Goal: Task Accomplishment & Management: Use online tool/utility

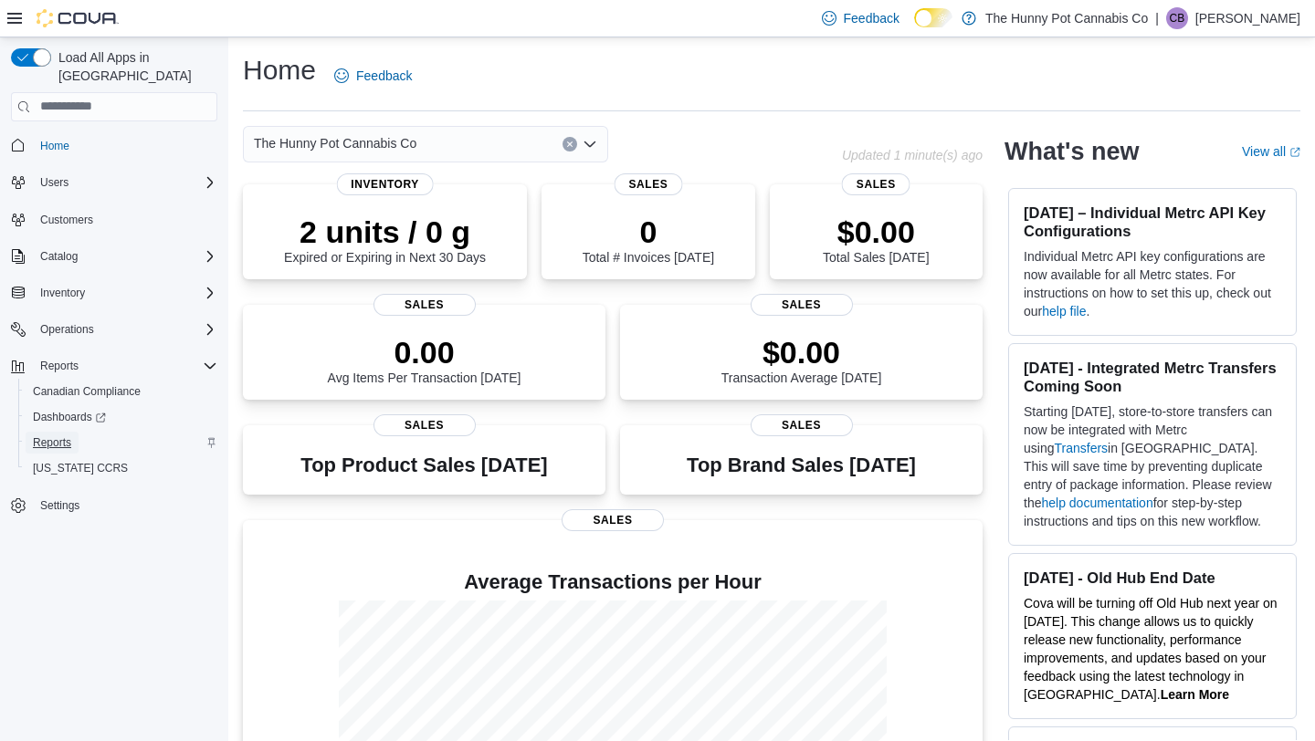
click at [58, 432] on span "Reports" at bounding box center [52, 443] width 38 height 22
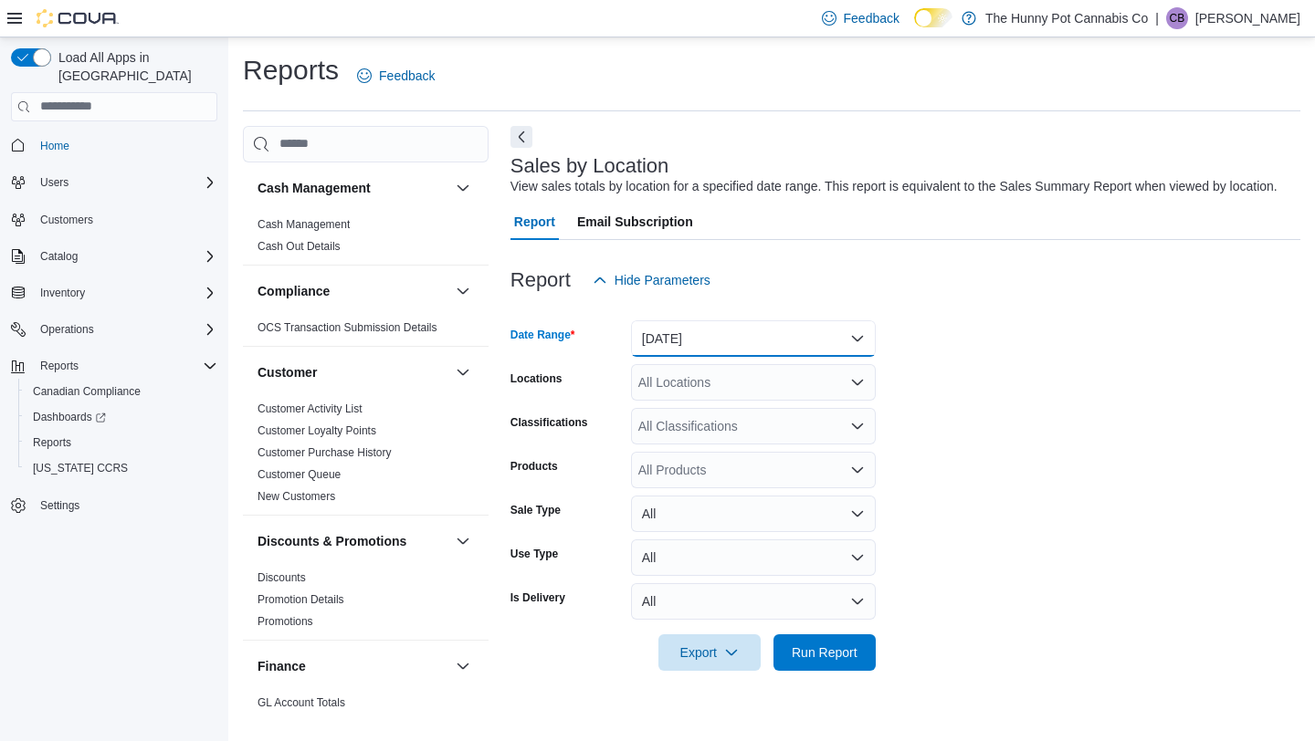
click at [862, 357] on button "Yesterday" at bounding box center [753, 338] width 245 height 37
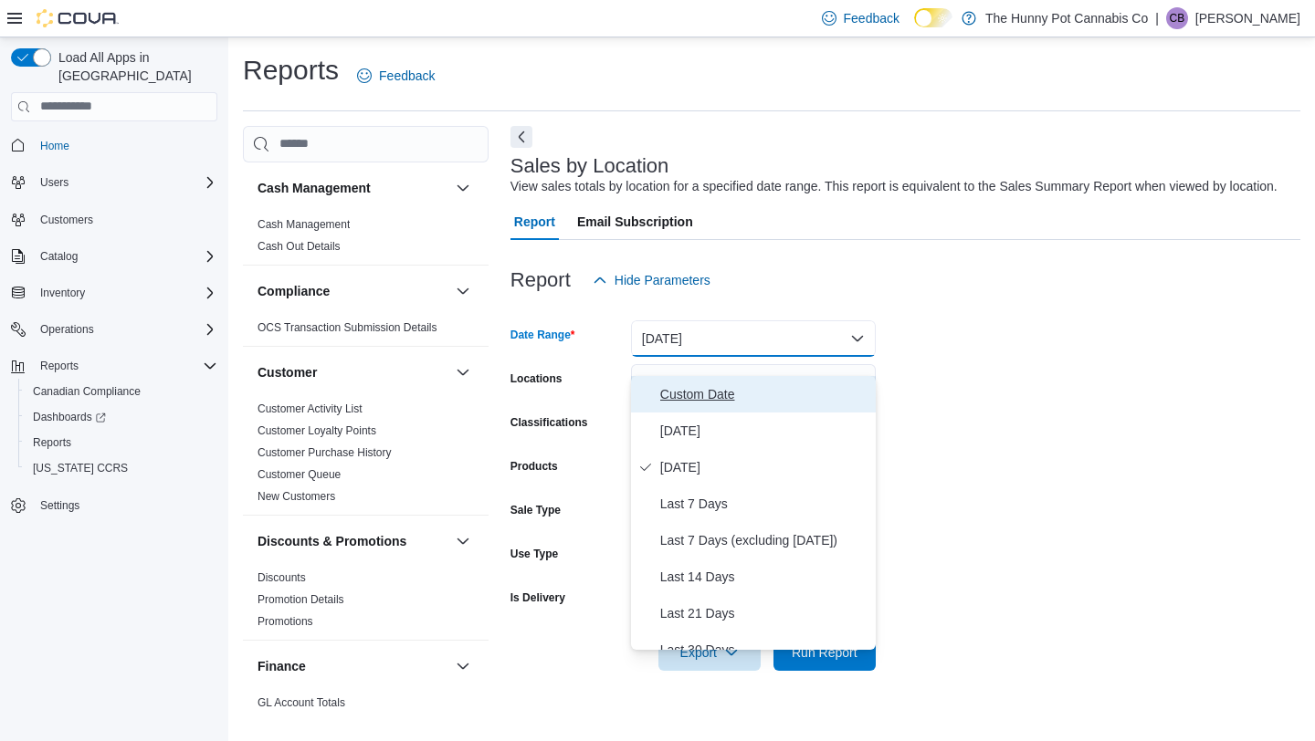
click at [743, 405] on button "Custom Date" at bounding box center [753, 394] width 245 height 37
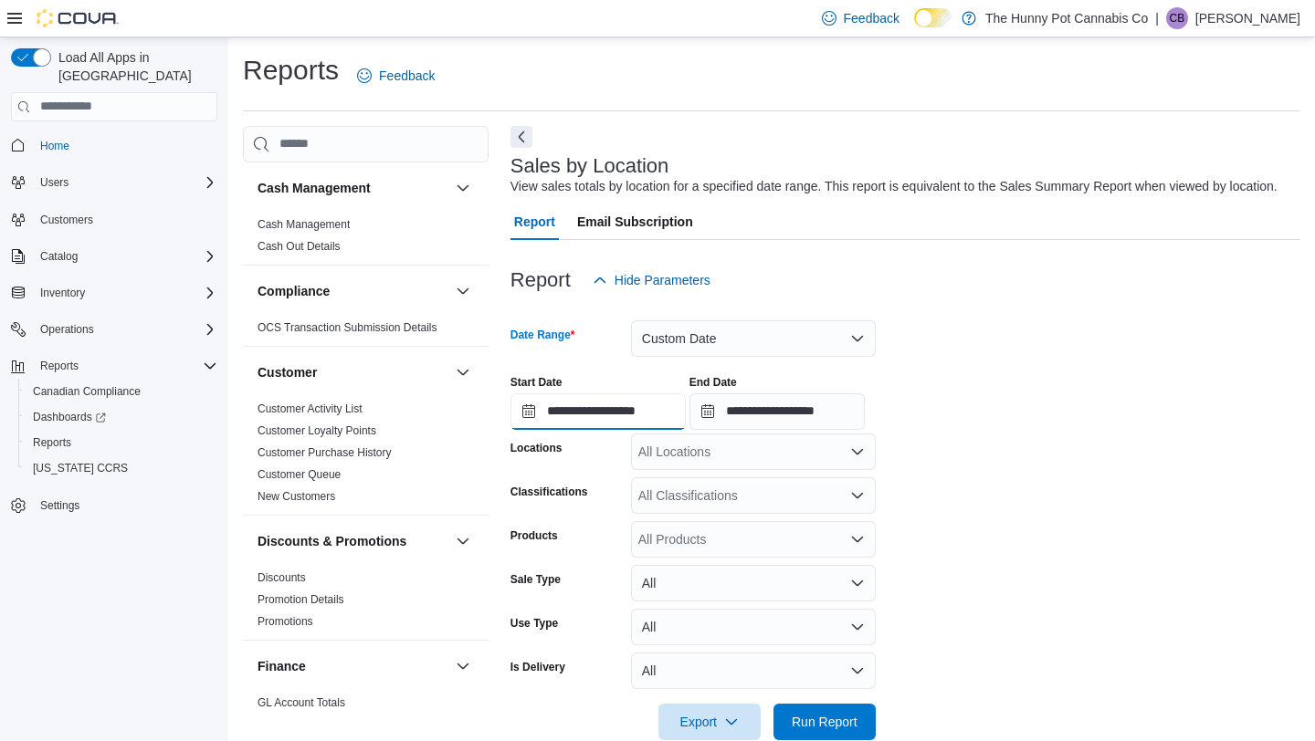
click at [632, 430] on input "**********" at bounding box center [597, 411] width 175 height 37
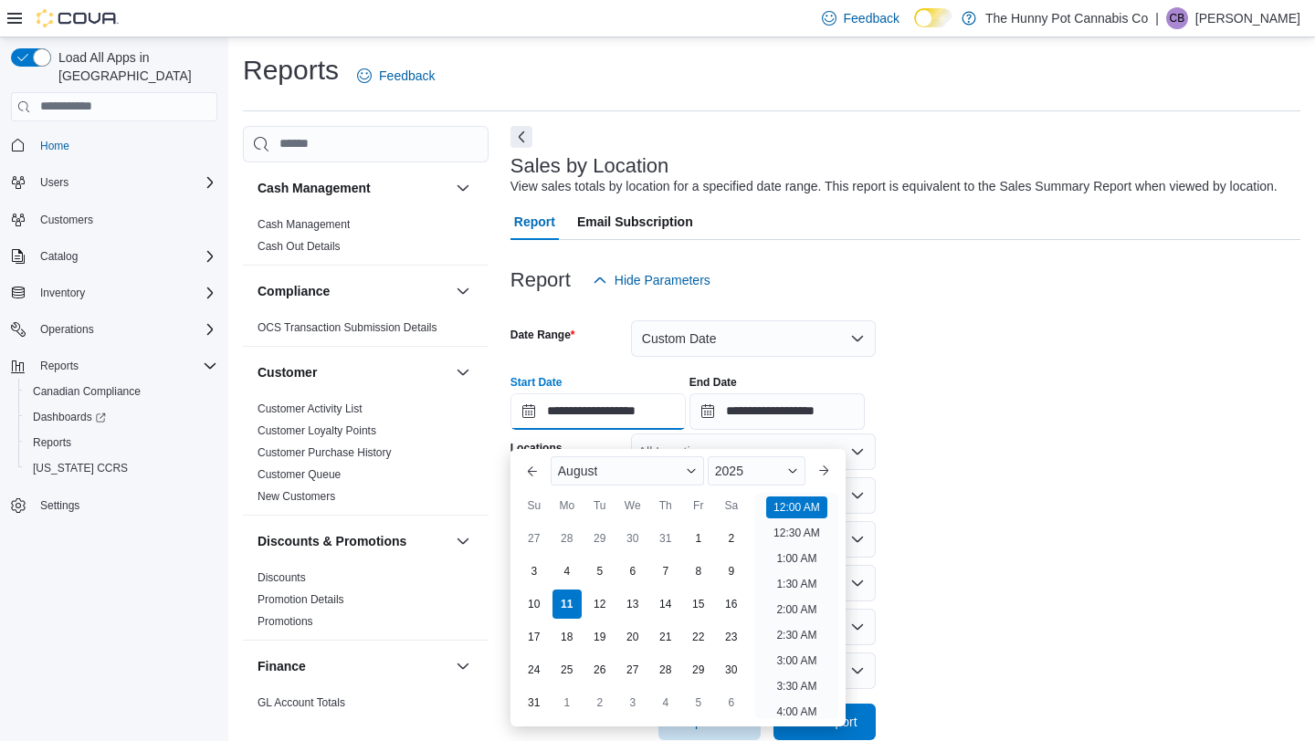
scroll to position [57, 0]
click at [569, 573] on div "4" at bounding box center [567, 571] width 32 height 32
type input "**********"
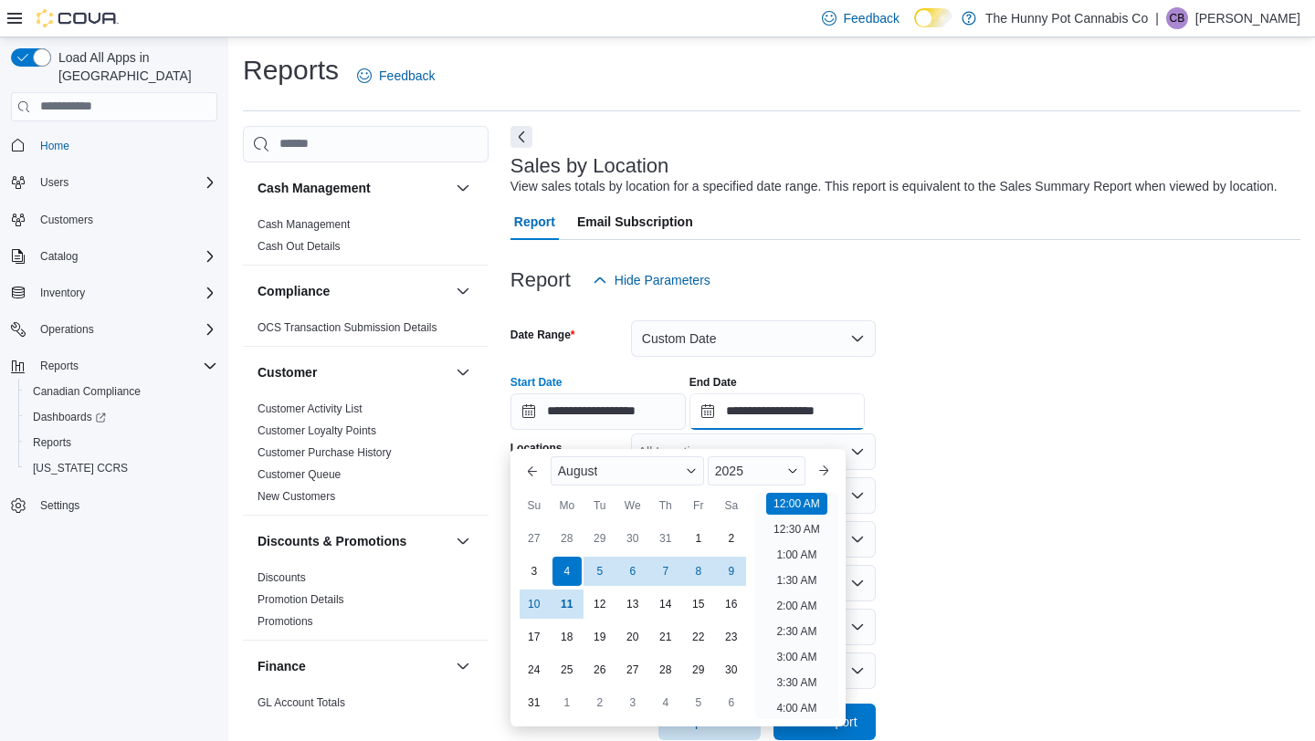
click at [785, 430] on input "**********" at bounding box center [776, 411] width 175 height 37
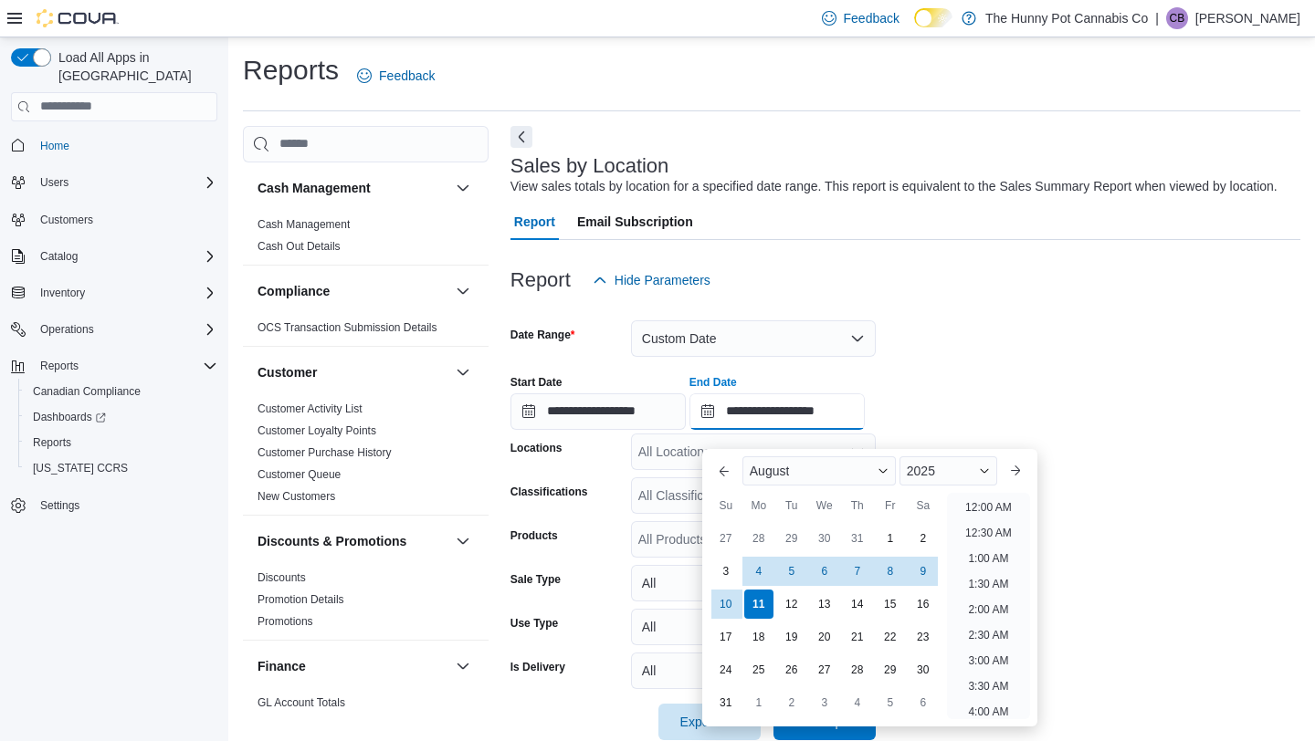
scroll to position [1004, 0]
click at [737, 609] on div "10" at bounding box center [725, 604] width 32 height 32
type input "**********"
click at [1093, 420] on div "**********" at bounding box center [905, 395] width 790 height 69
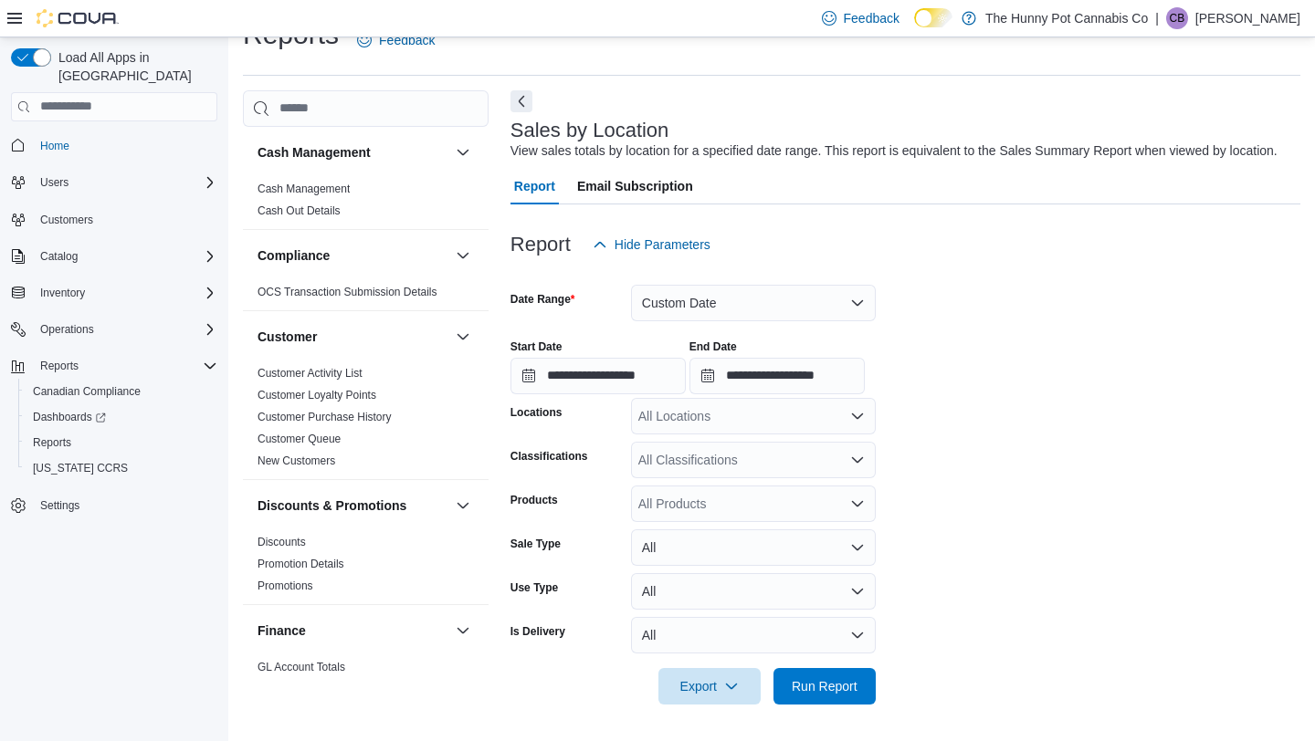
scroll to position [55, 0]
click at [839, 412] on div "All Locations" at bounding box center [753, 416] width 245 height 37
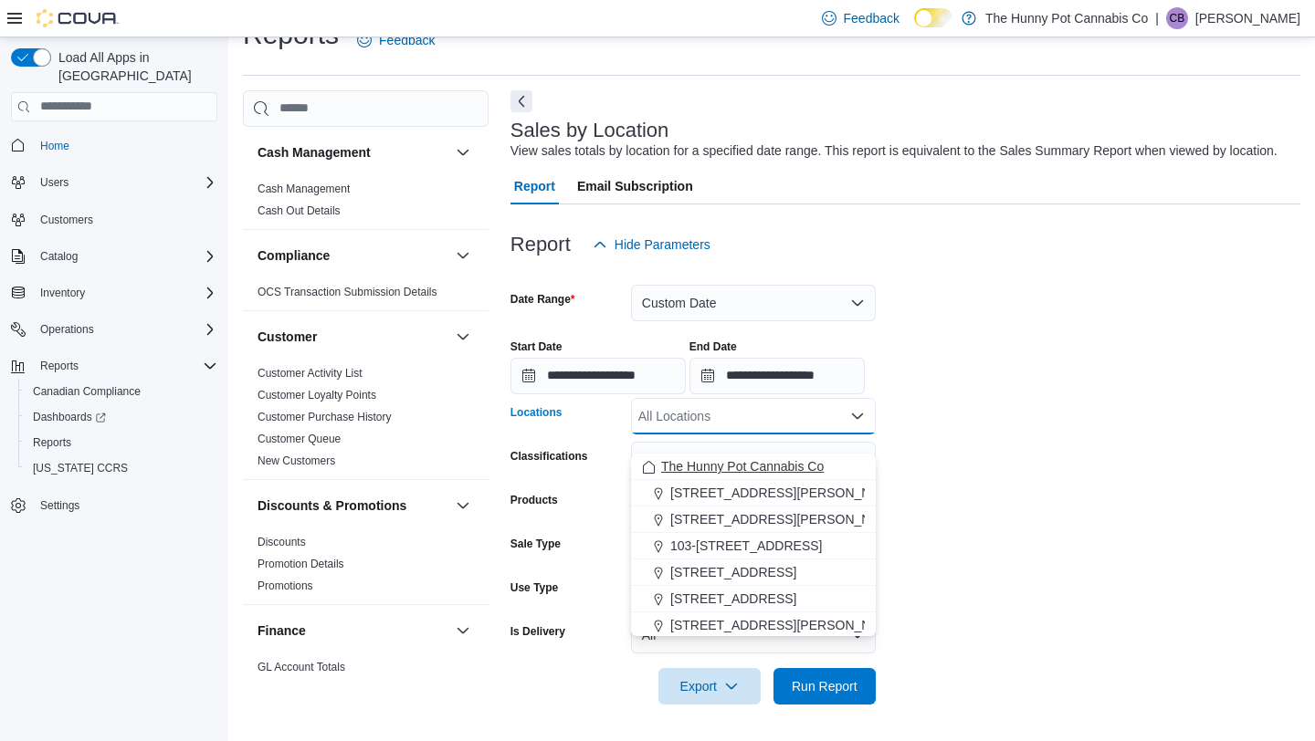
click at [816, 457] on span "The Hunny Pot Cannabis Co" at bounding box center [742, 466] width 163 height 18
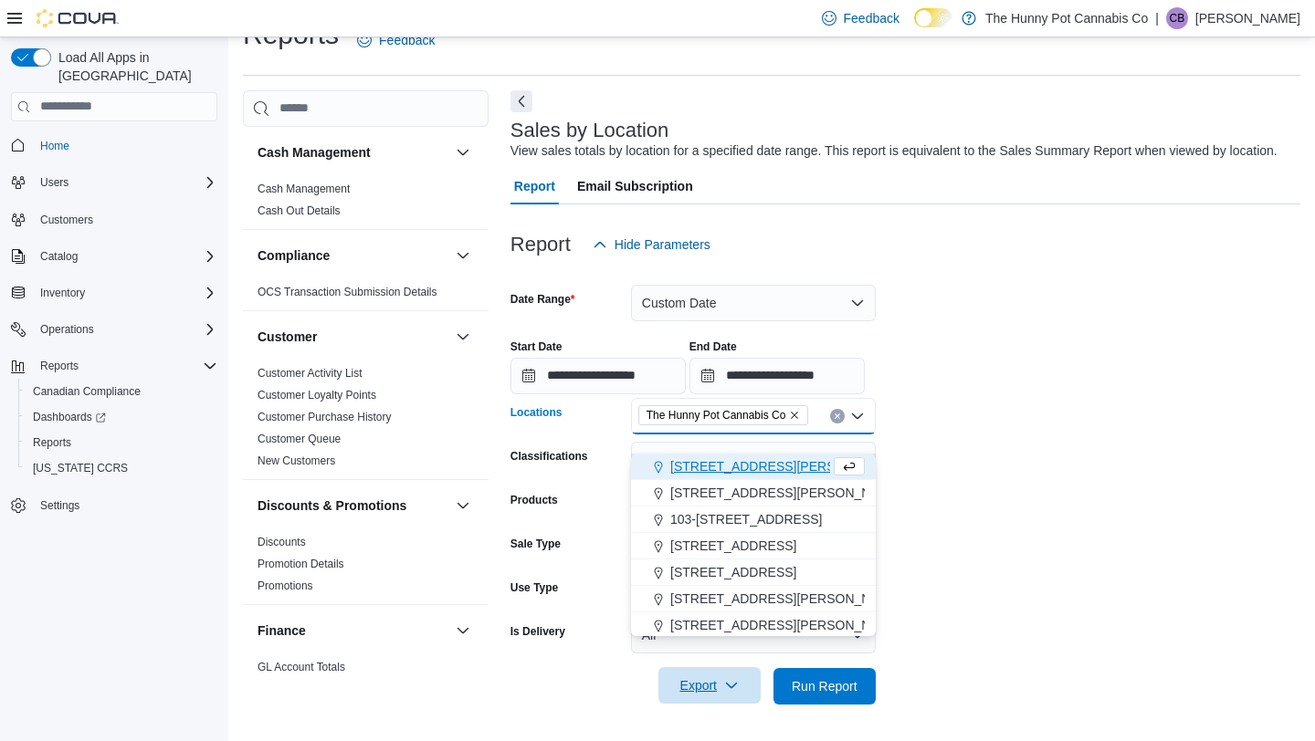
click at [733, 689] on icon "button" at bounding box center [731, 685] width 15 height 15
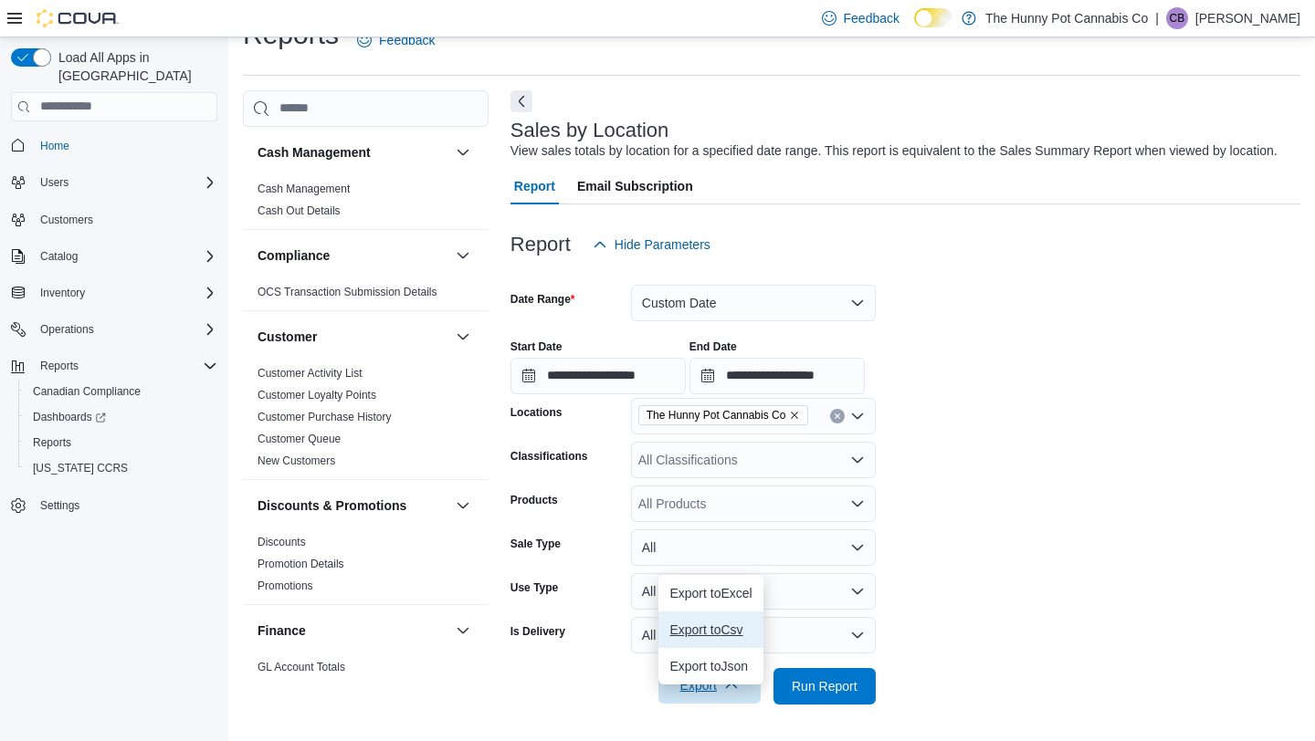
click at [716, 622] on button "Export to Csv" at bounding box center [710, 630] width 104 height 37
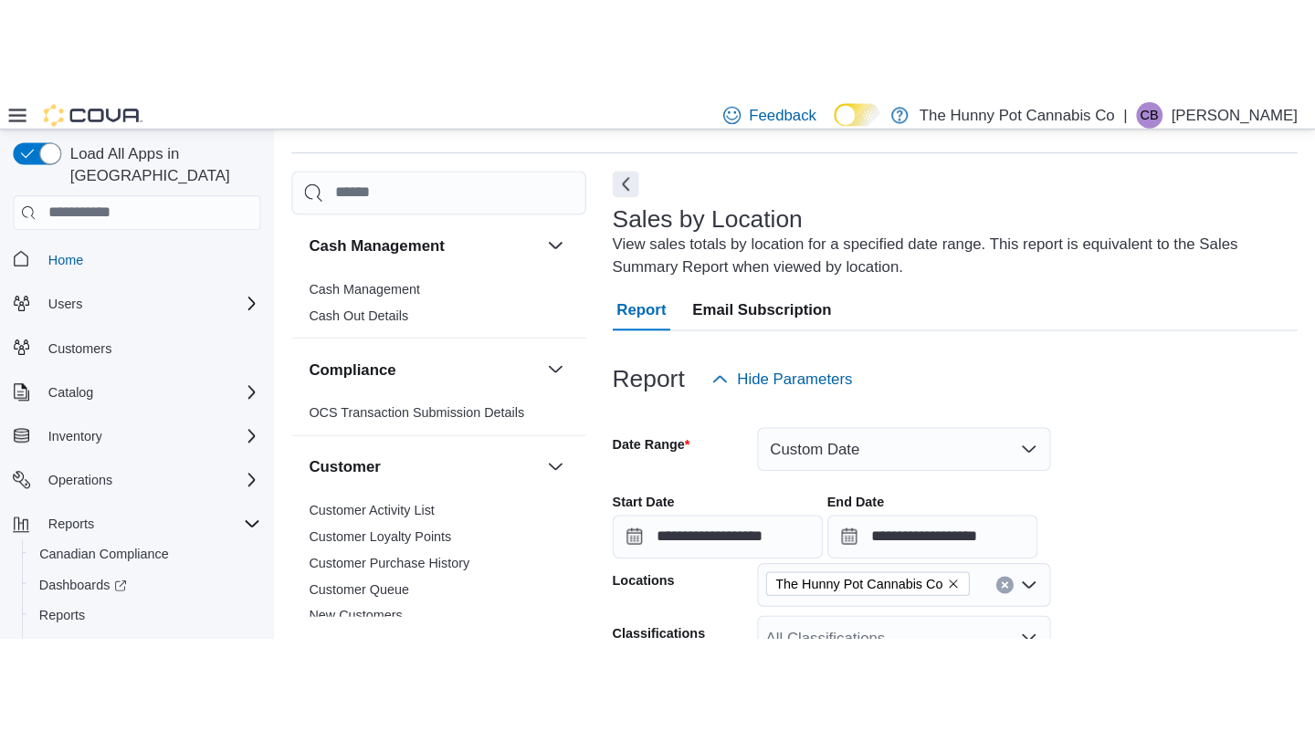
scroll to position [0, 0]
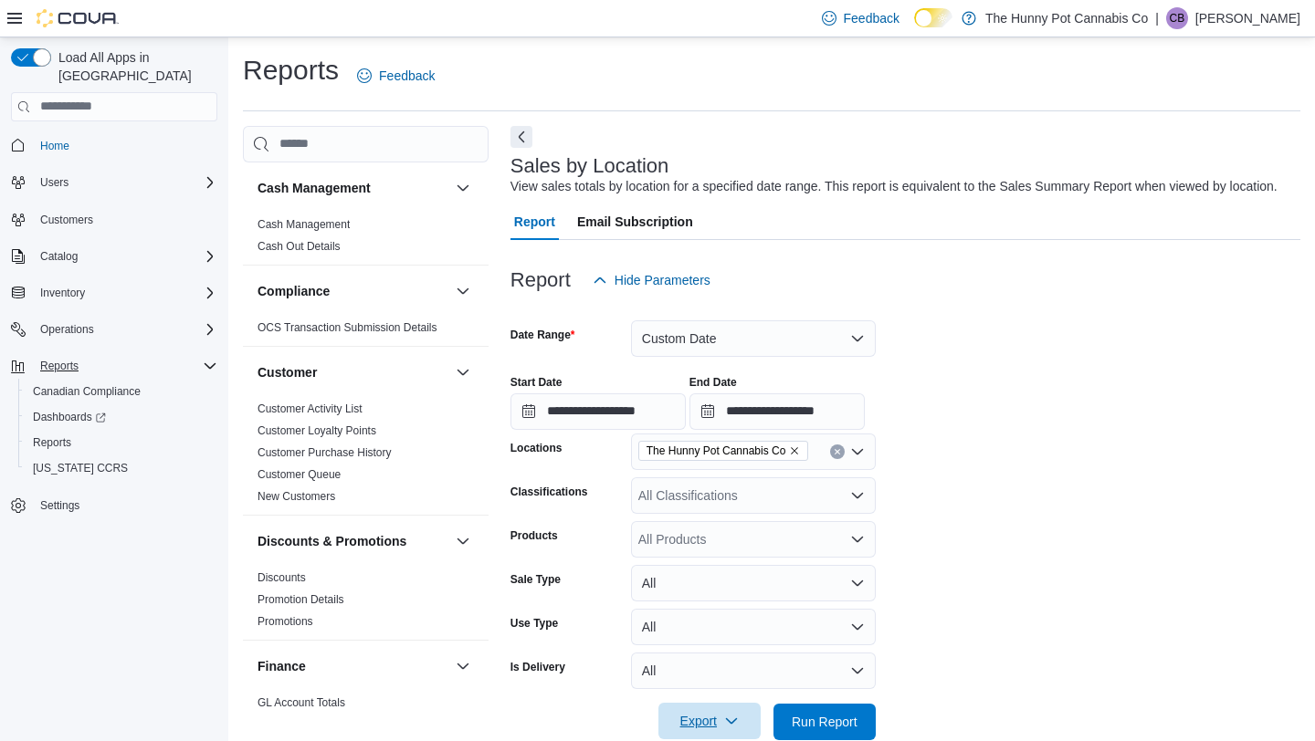
click at [207, 359] on icon "Complex example" at bounding box center [210, 366] width 15 height 15
click at [215, 310] on div "Load All Apps in New Hub Home Users Customers Catalog Inventory Operations Repo…" at bounding box center [114, 256] width 221 height 431
click at [206, 322] on icon "Complex example" at bounding box center [210, 329] width 15 height 15
click at [179, 344] on div "Cash Management" at bounding box center [122, 355] width 192 height 22
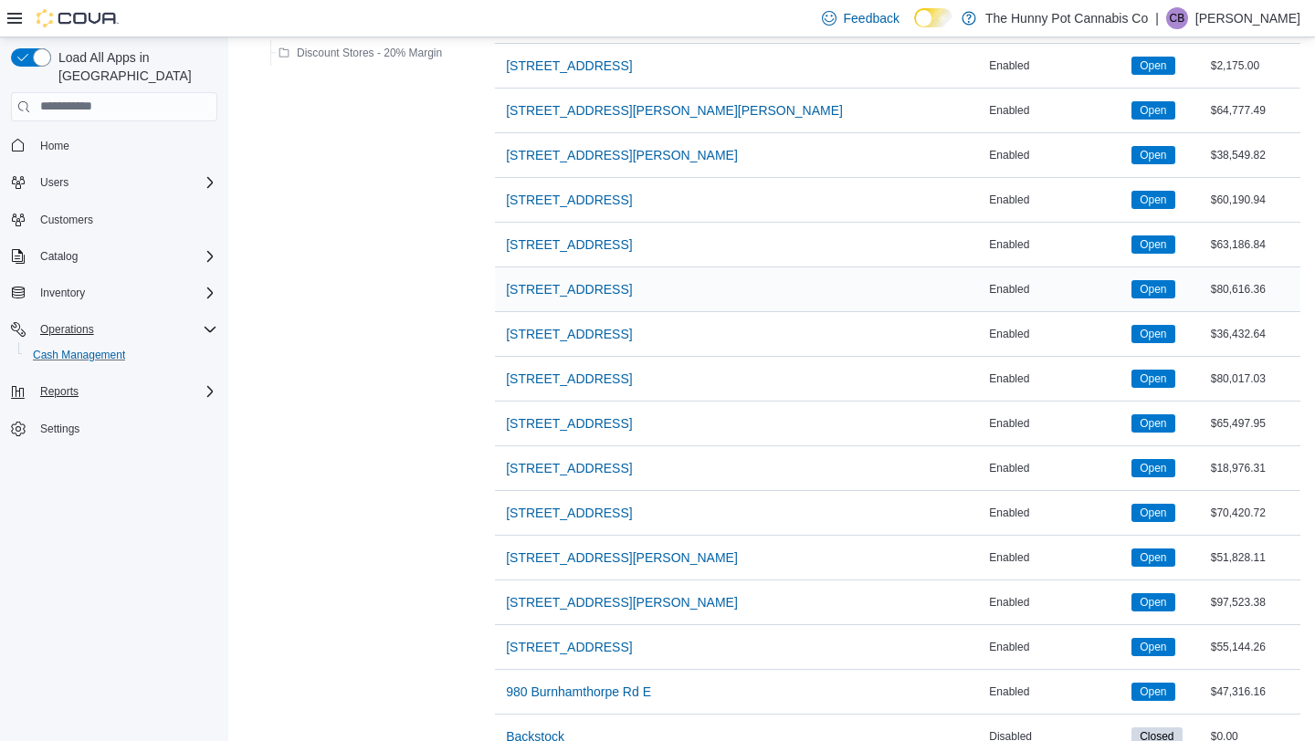
scroll to position [1231, 0]
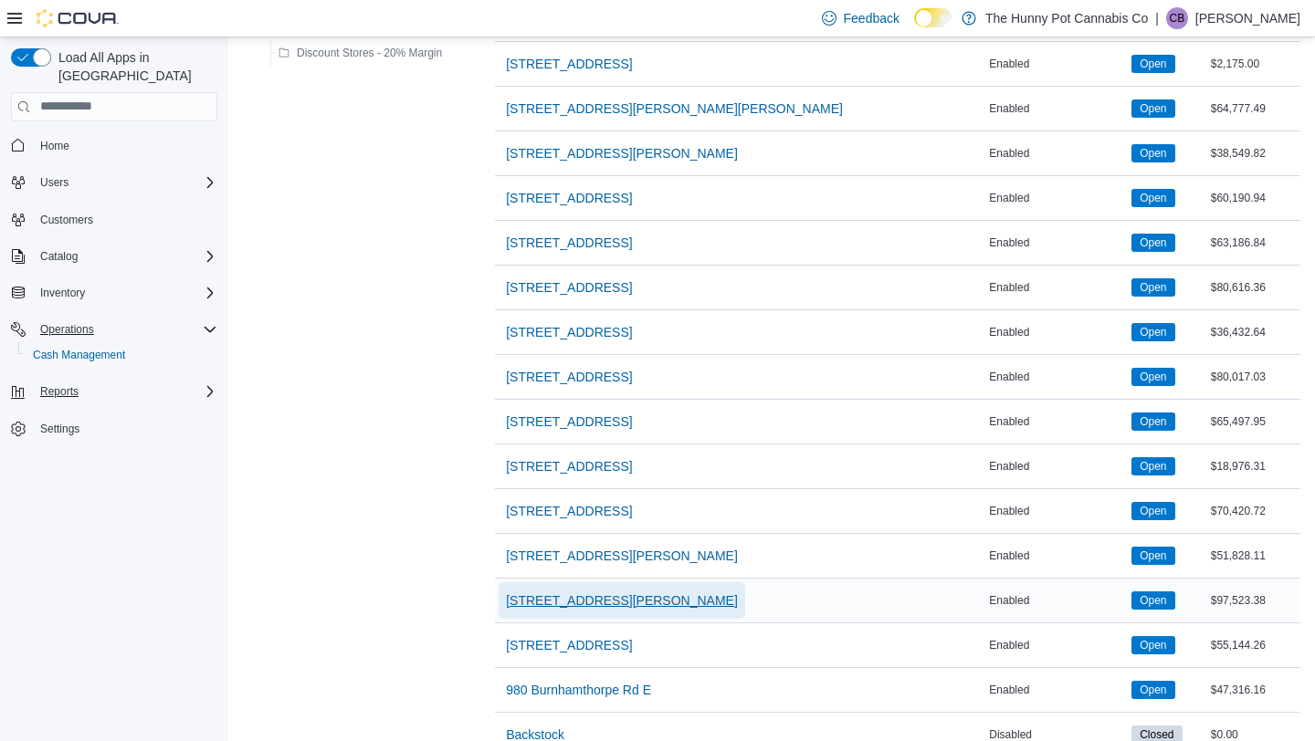
click at [644, 603] on button "659 Upper James St" at bounding box center [621, 600] width 247 height 37
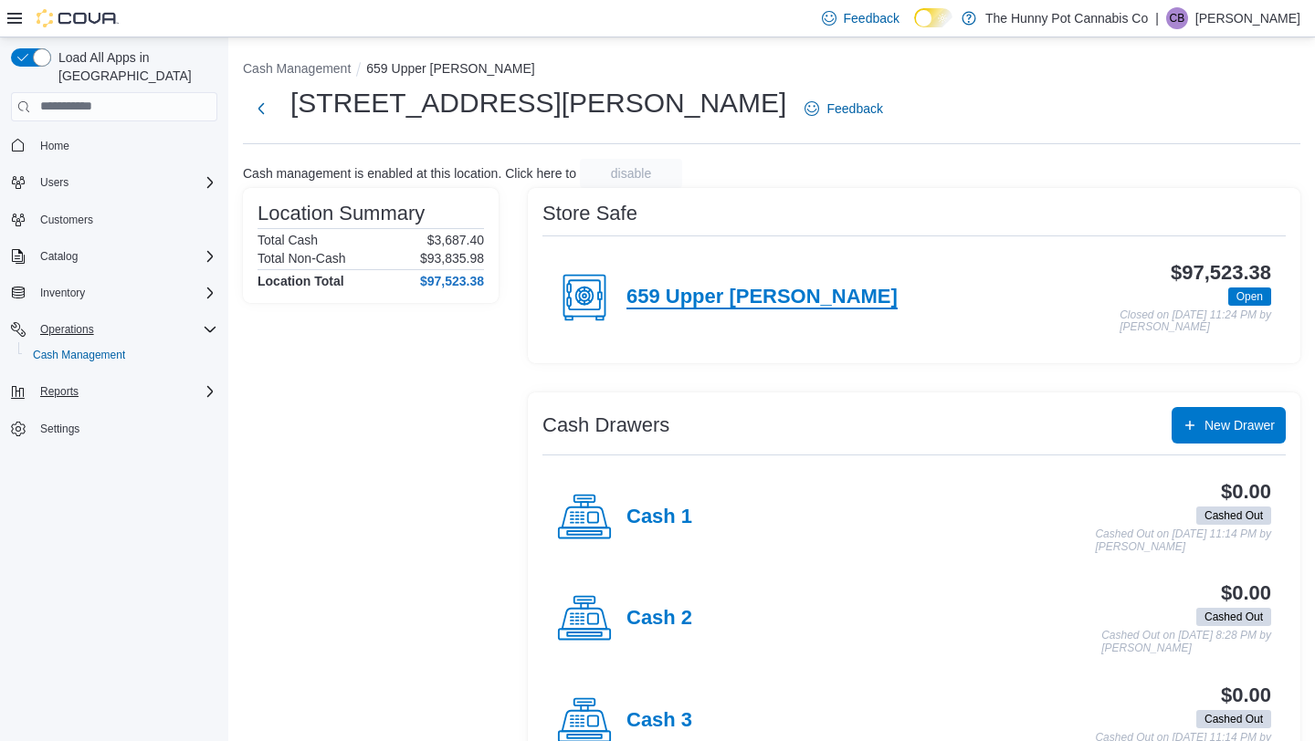
click at [698, 298] on h4 "659 Upper James" at bounding box center [761, 298] width 271 height 24
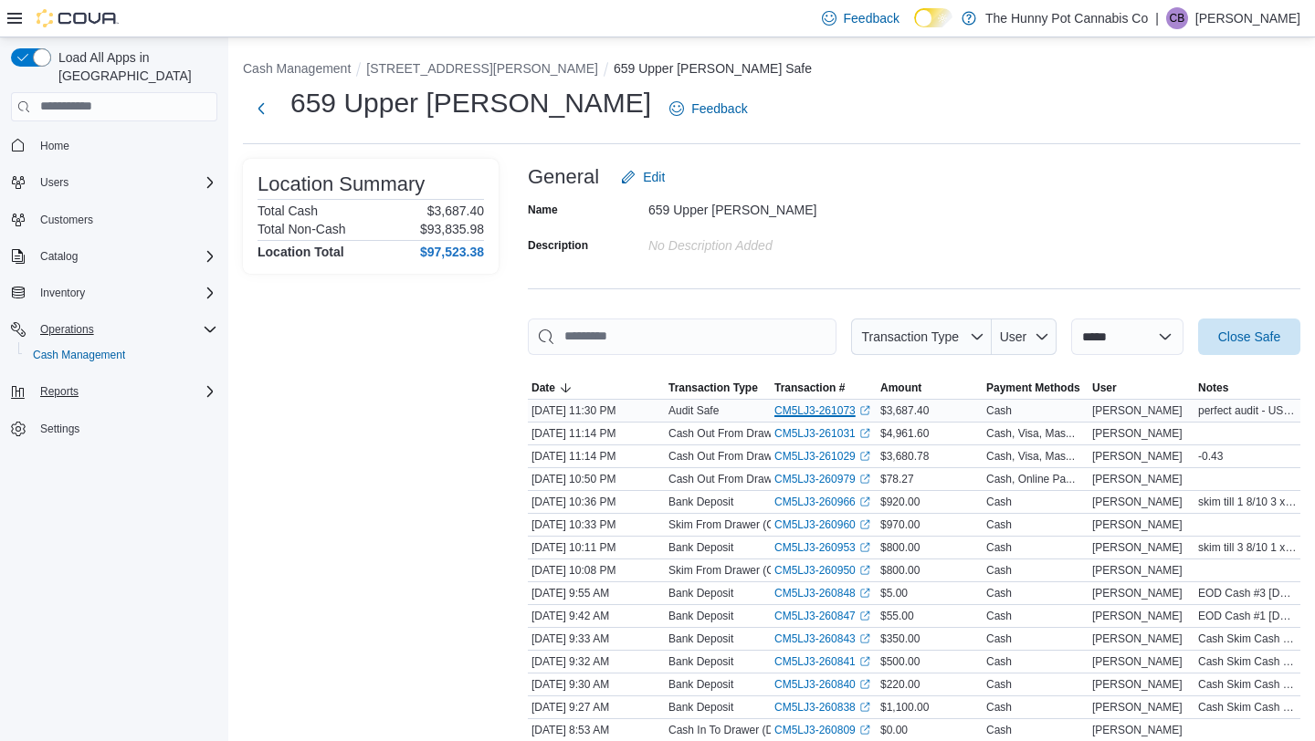
click at [815, 405] on link "CM5LJ3-261073 (opens in a new tab or window)" at bounding box center [822, 411] width 96 height 15
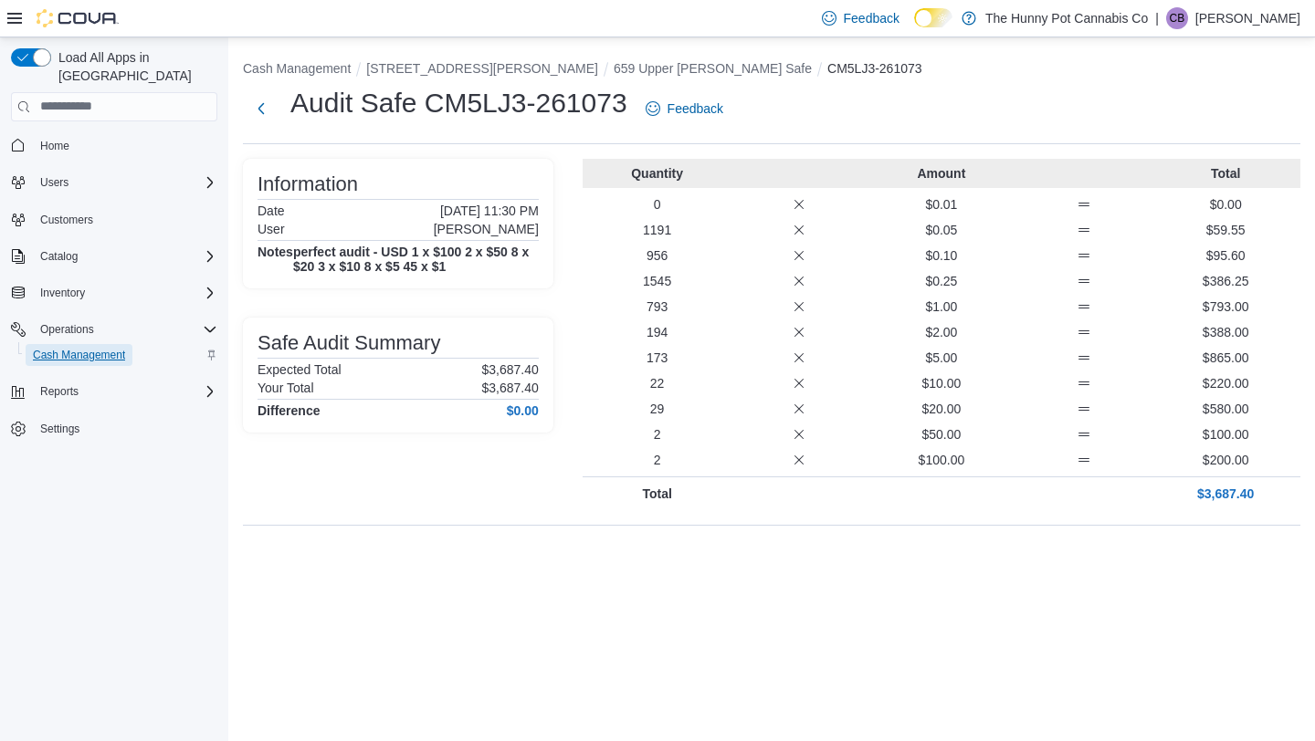
click at [125, 348] on span "Cash Management" at bounding box center [79, 355] width 92 height 15
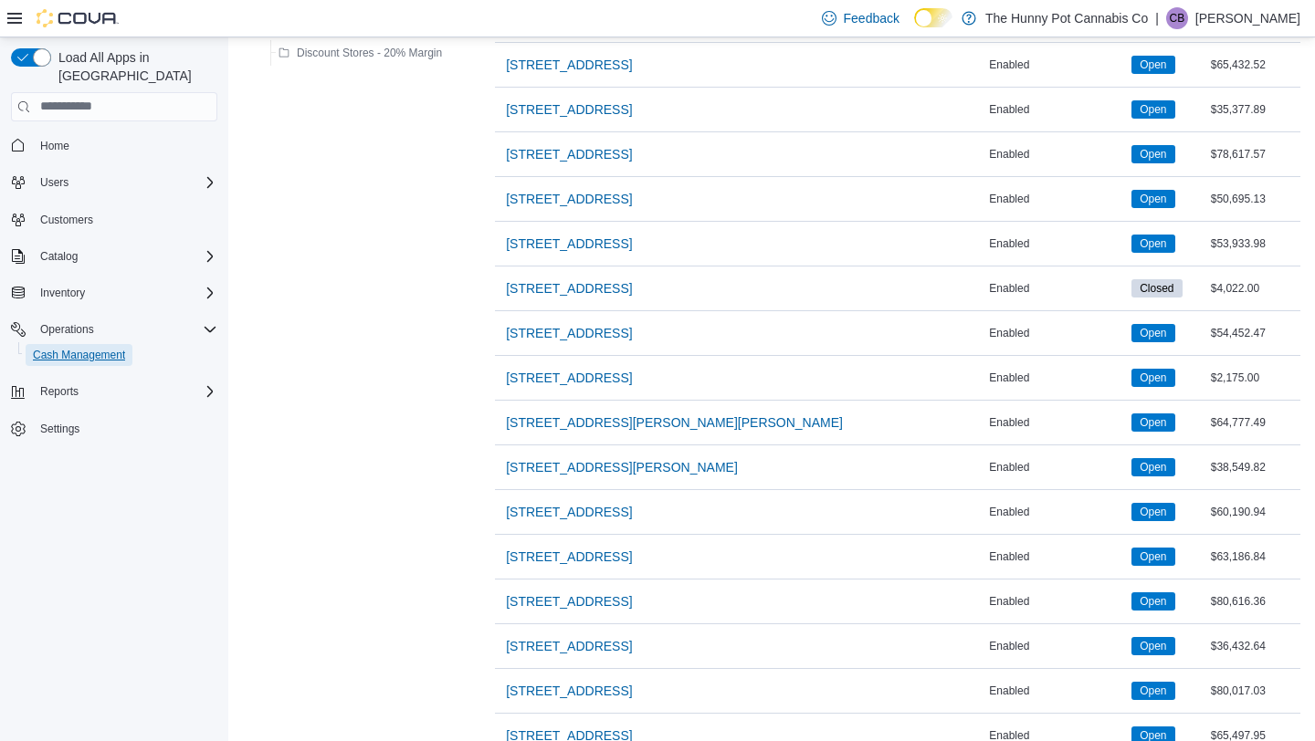
scroll to position [918, 0]
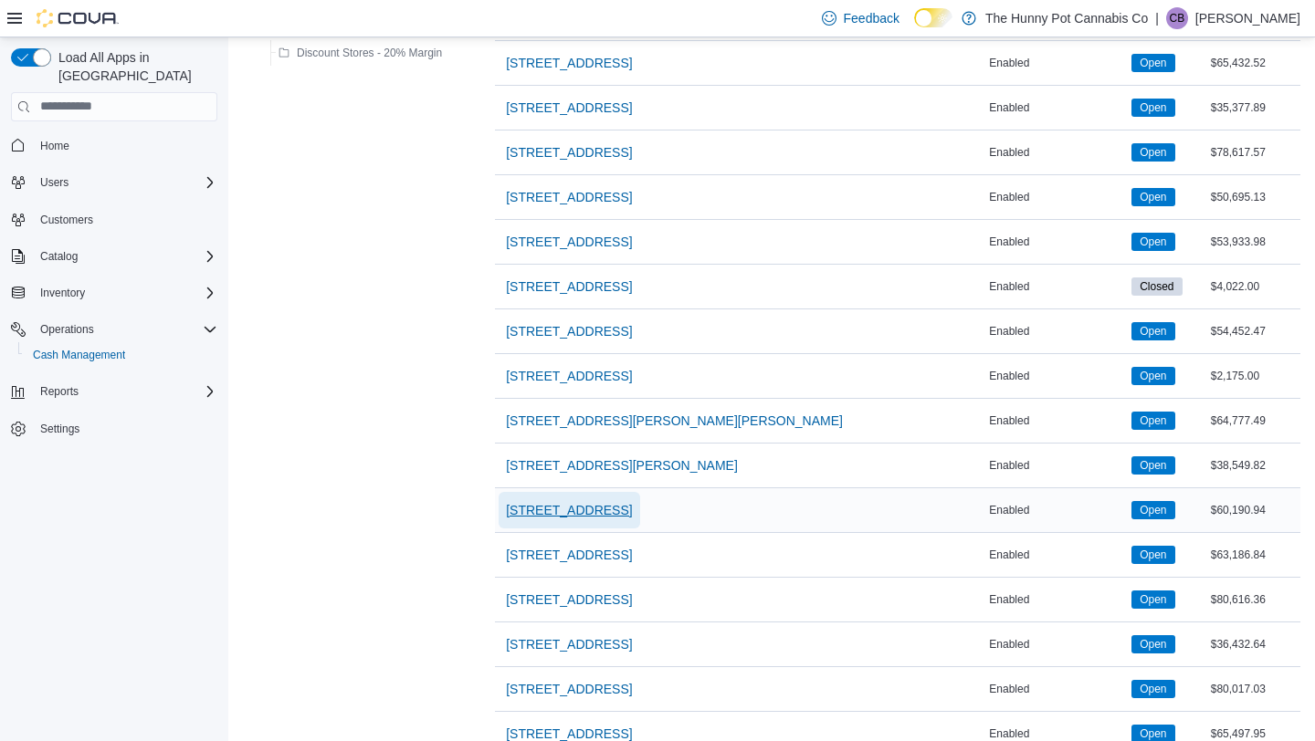
click at [632, 513] on span "[STREET_ADDRESS]" at bounding box center [569, 510] width 126 height 18
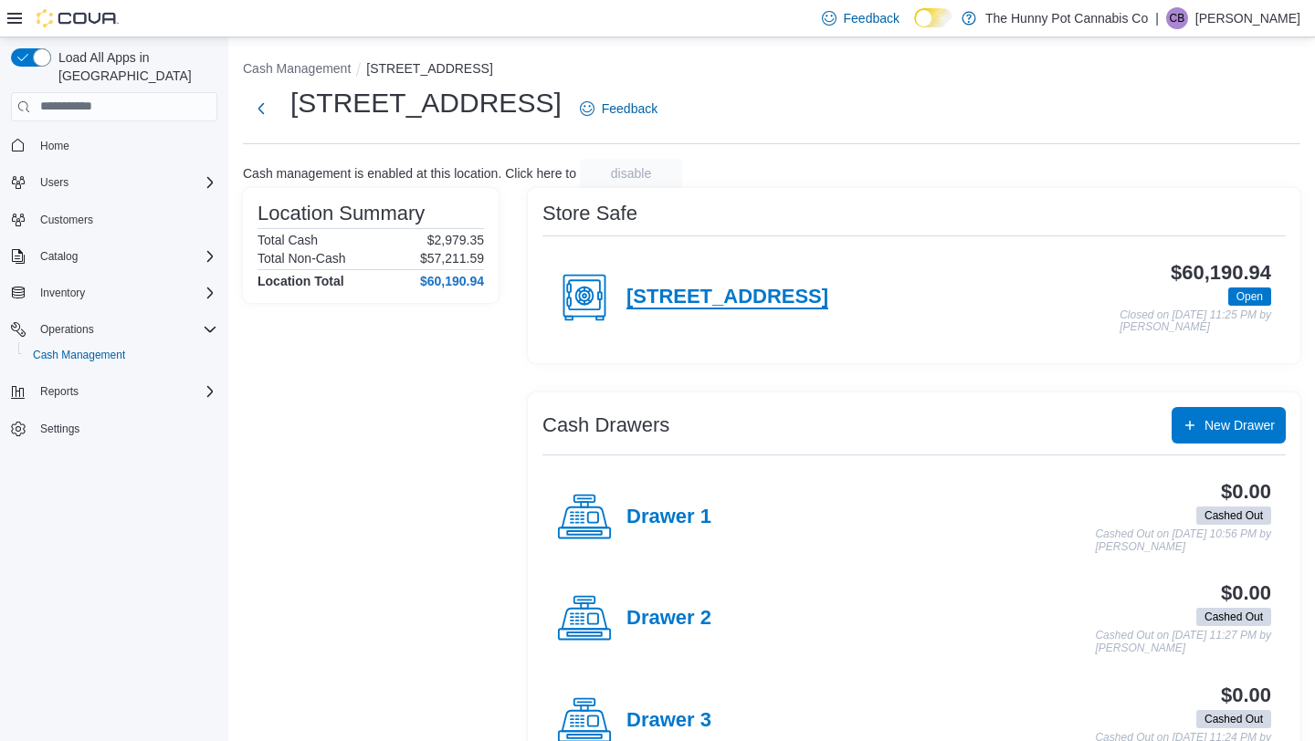
click at [765, 304] on h4 "40 Centennial Parkway" at bounding box center [727, 298] width 202 height 24
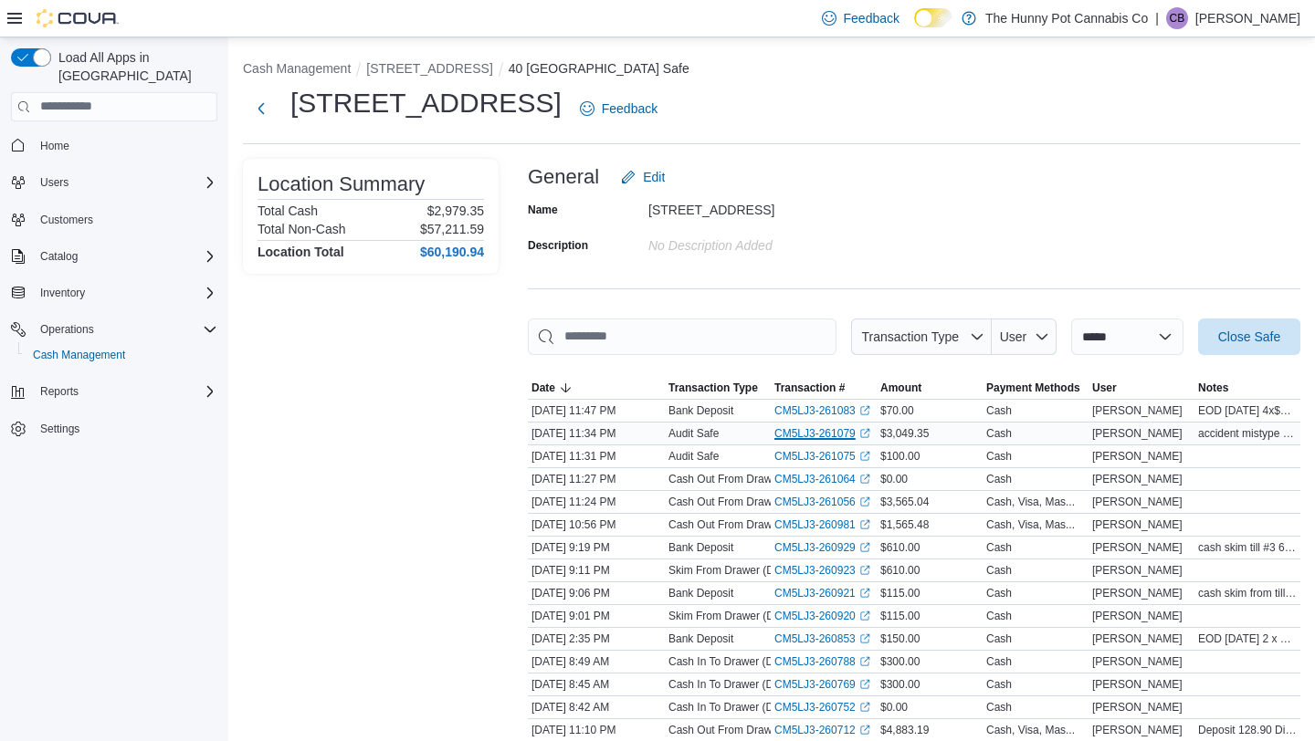
click at [832, 429] on link "CM5LJ3-261079 (opens in a new tab or window)" at bounding box center [822, 433] width 96 height 15
